Goal: Task Accomplishment & Management: Manage account settings

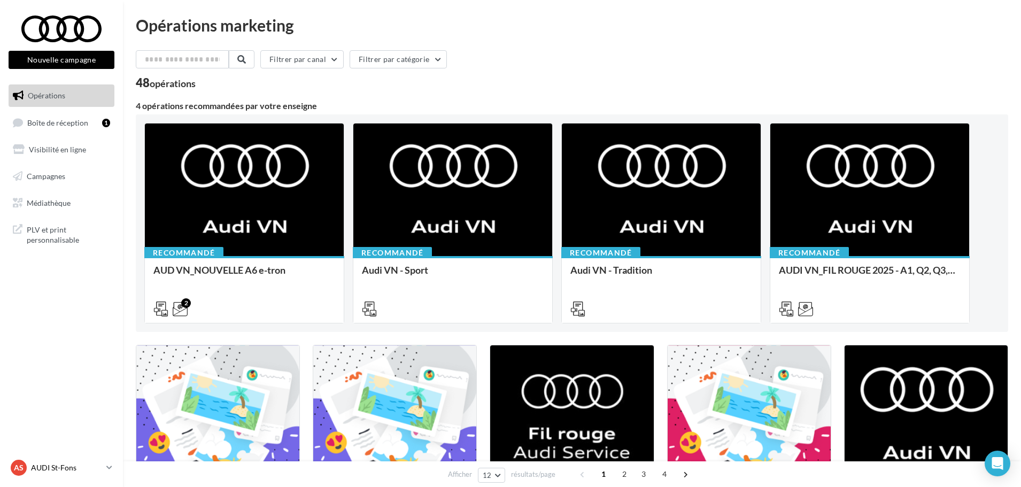
click at [81, 474] on div "AS AUDI St-Fons audi-[GEOGRAPHIC_DATA]-gru" at bounding box center [56, 468] width 91 height 16
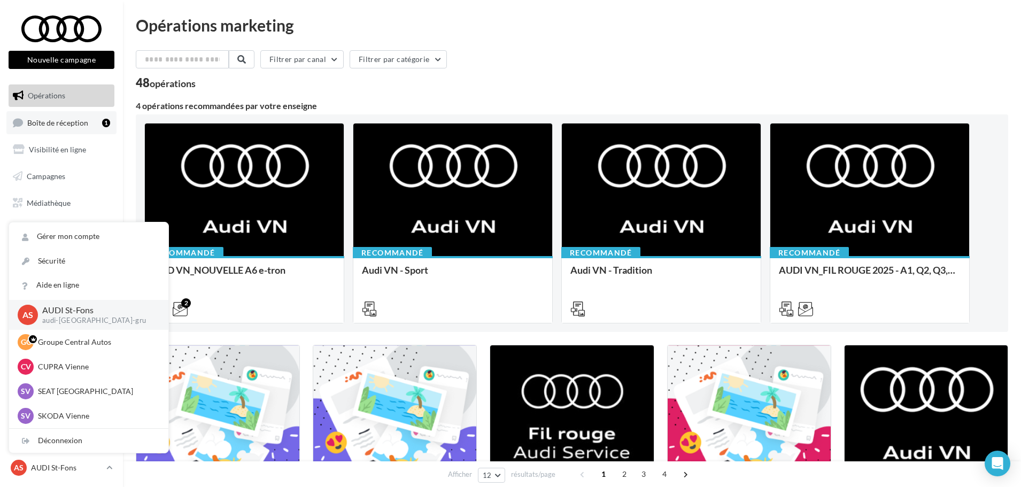
click at [95, 133] on link "Boîte de réception 1" at bounding box center [61, 122] width 110 height 23
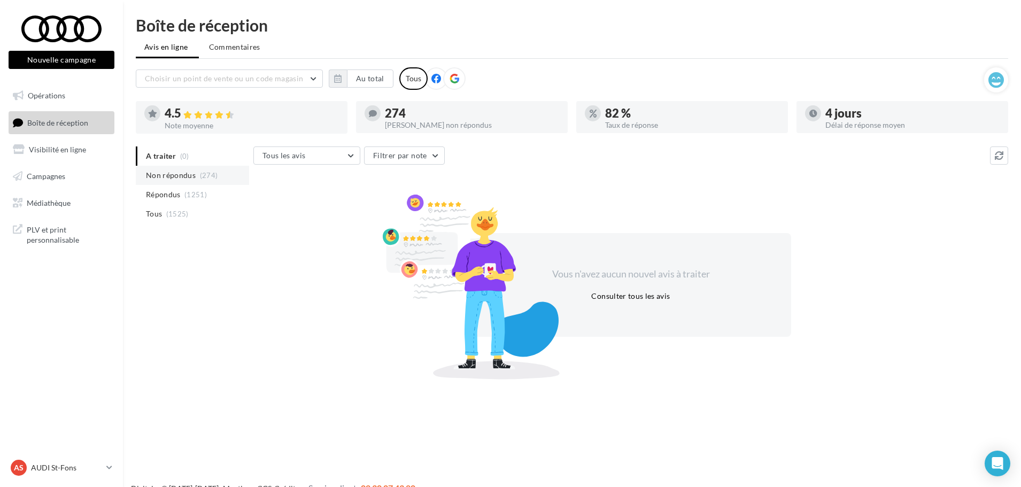
click at [178, 175] on span "Non répondus" at bounding box center [171, 175] width 50 height 11
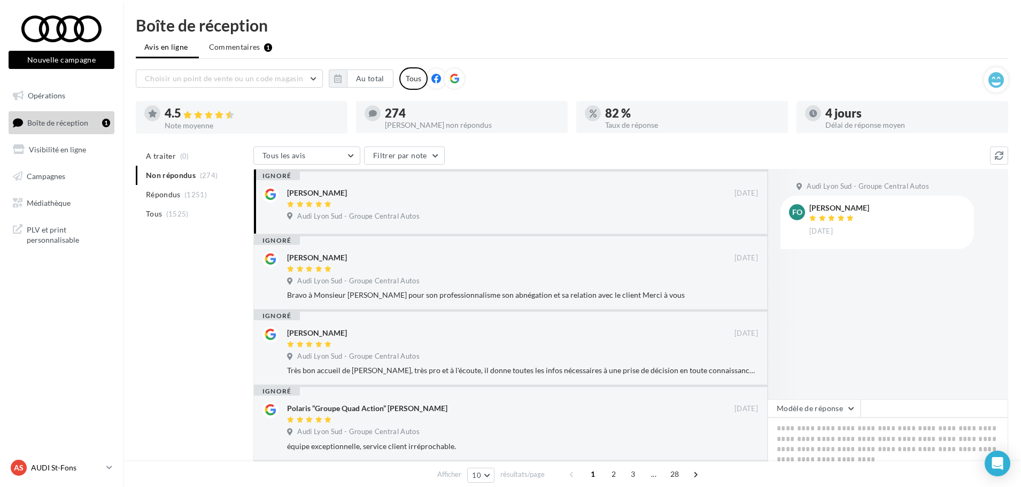
click at [55, 466] on p "AUDI St-Fons" at bounding box center [66, 467] width 71 height 11
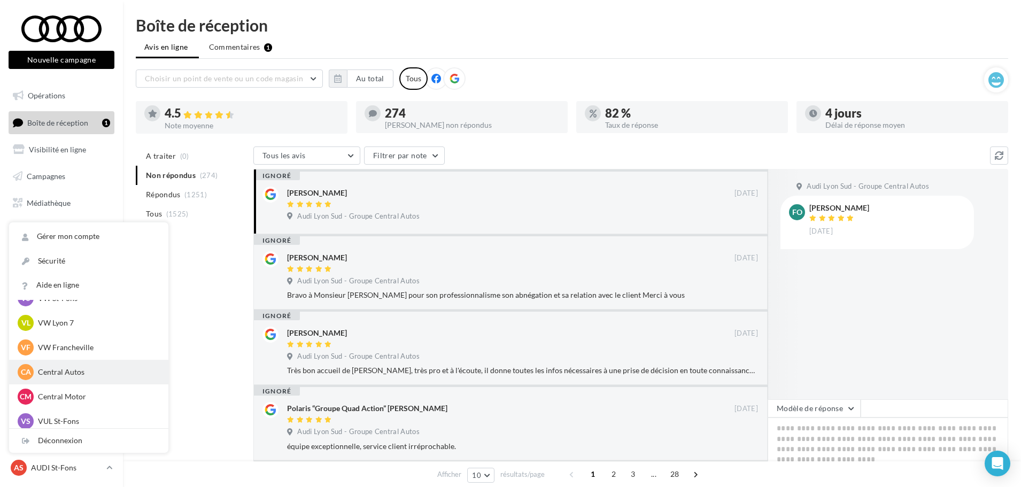
scroll to position [147, 0]
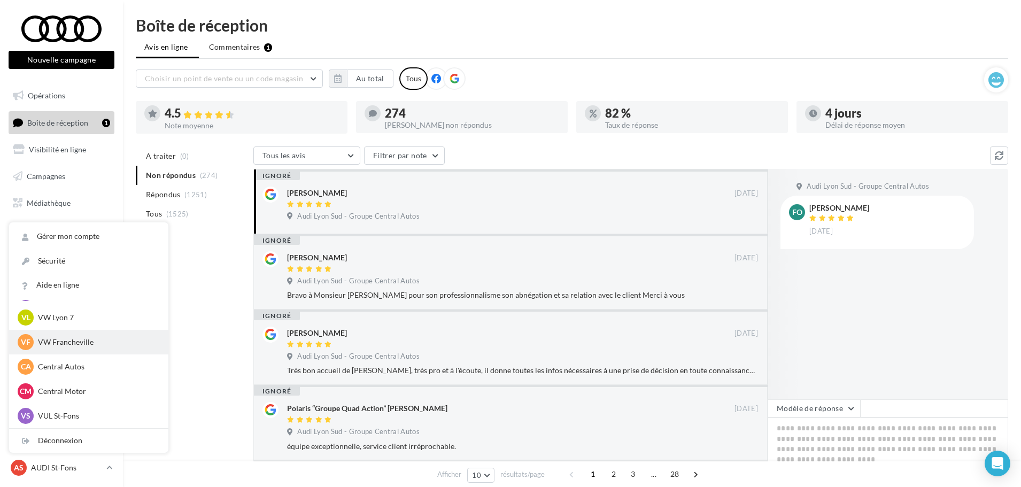
click at [65, 343] on p "VW Francheville" at bounding box center [97, 342] width 118 height 11
